Goal: Transaction & Acquisition: Purchase product/service

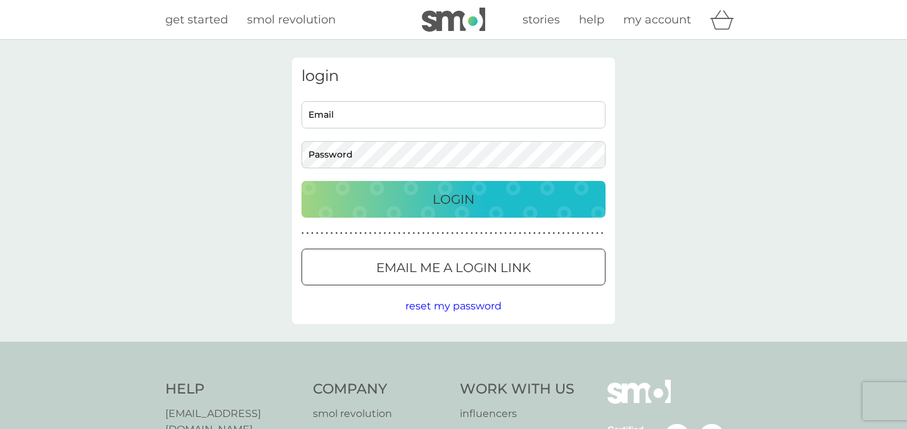
type input "[PERSON_NAME][EMAIL_ADDRESS][PERSON_NAME][DOMAIN_NAME]"
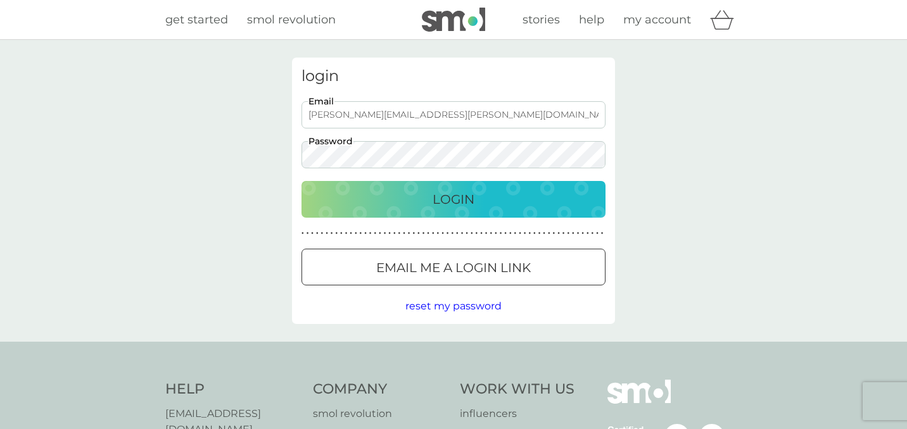
click at [412, 191] on div "Login" at bounding box center [453, 199] width 279 height 20
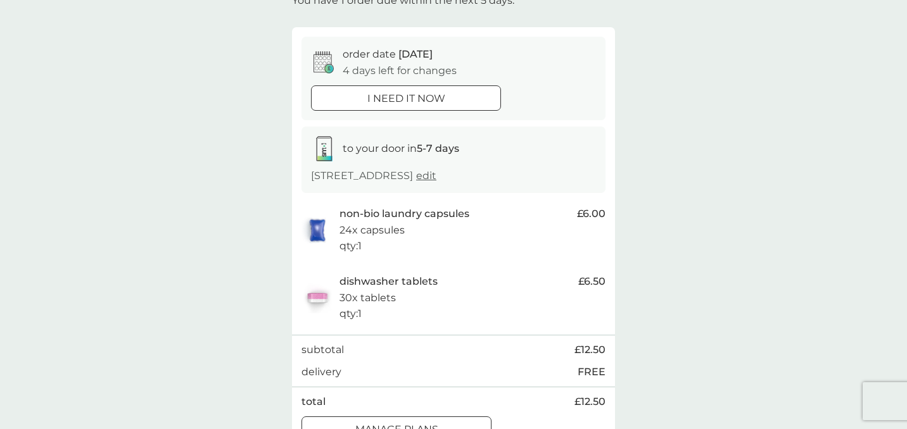
scroll to position [86, 0]
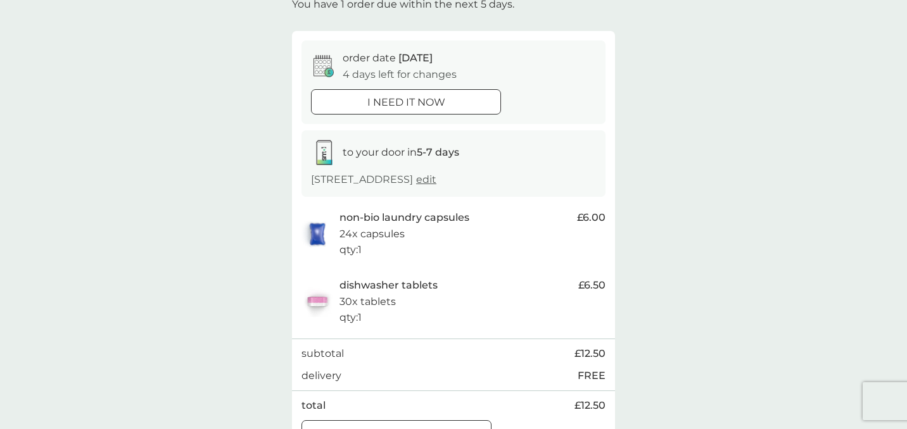
click at [471, 111] on button "i need it now" at bounding box center [406, 101] width 190 height 25
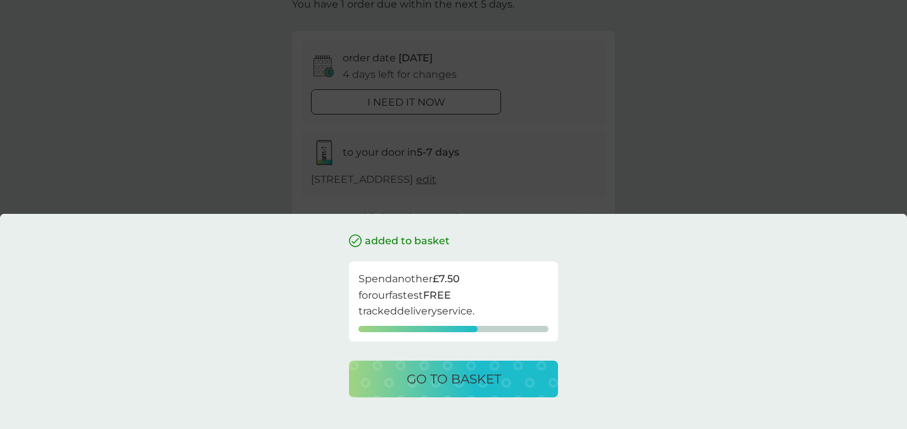
click at [458, 390] on button "go to basket" at bounding box center [453, 379] width 209 height 37
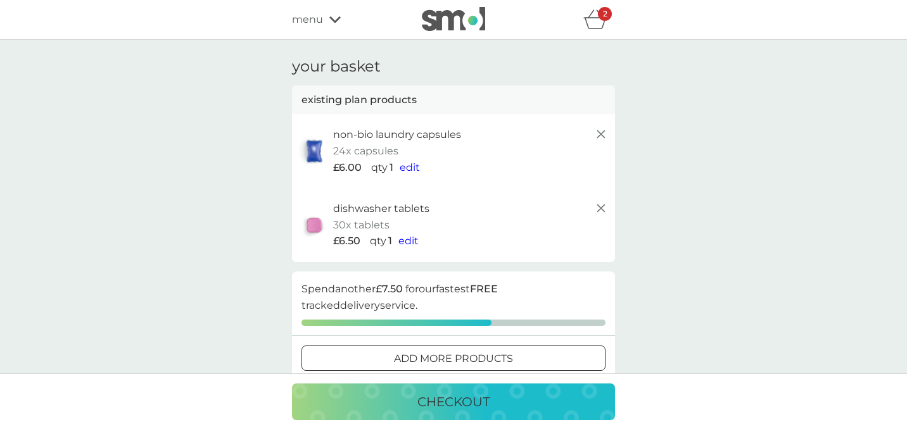
click at [599, 205] on icon at bounding box center [600, 208] width 15 height 15
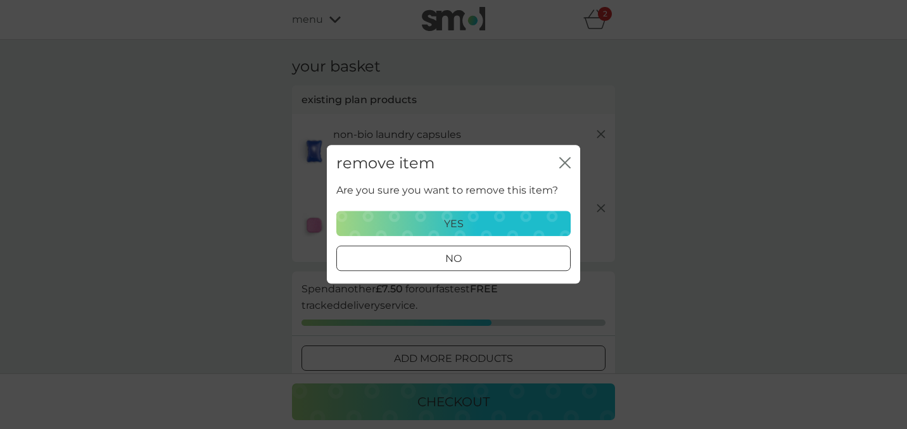
click at [477, 225] on div "yes" at bounding box center [453, 224] width 218 height 16
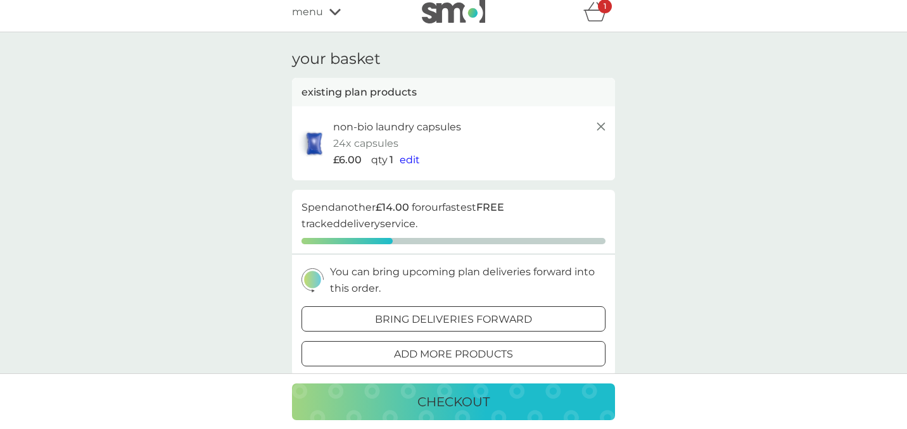
scroll to position [6, 0]
click at [503, 395] on div "checkout" at bounding box center [454, 402] width 298 height 20
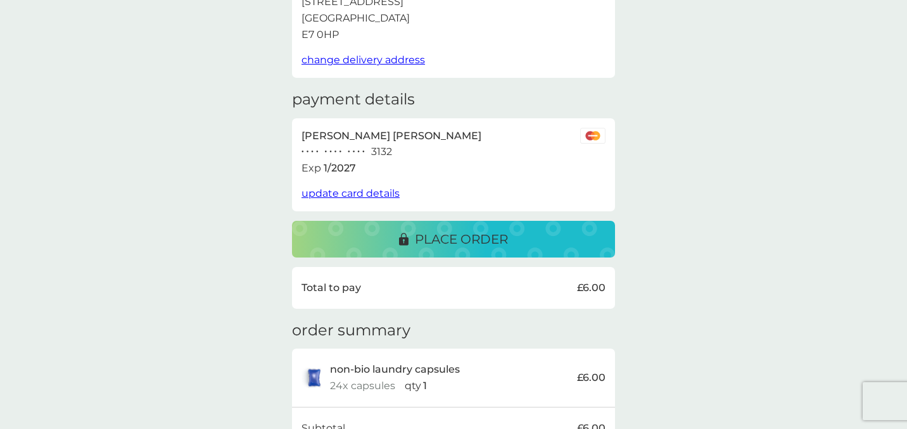
scroll to position [108, 0]
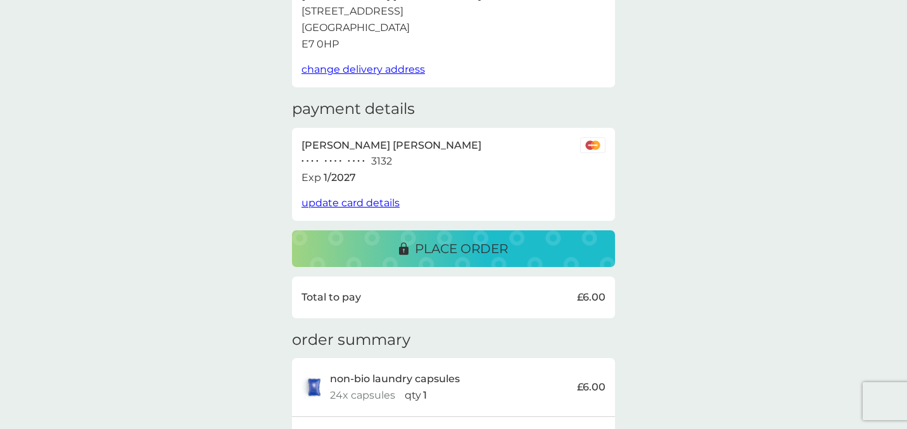
click at [500, 245] on p "place order" at bounding box center [461, 249] width 93 height 20
